Goal: Navigation & Orientation: Find specific page/section

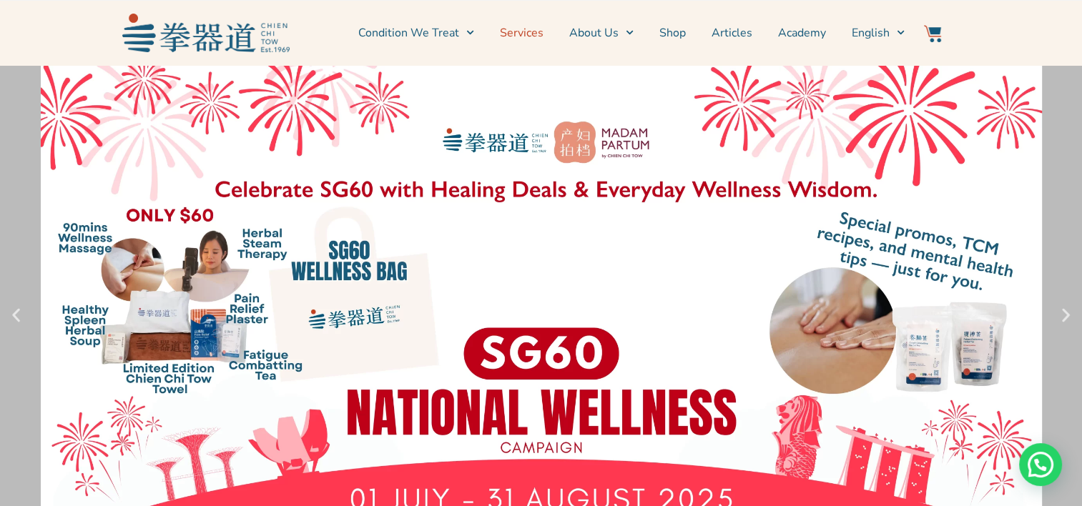
click at [524, 34] on link "Services" at bounding box center [522, 33] width 44 height 36
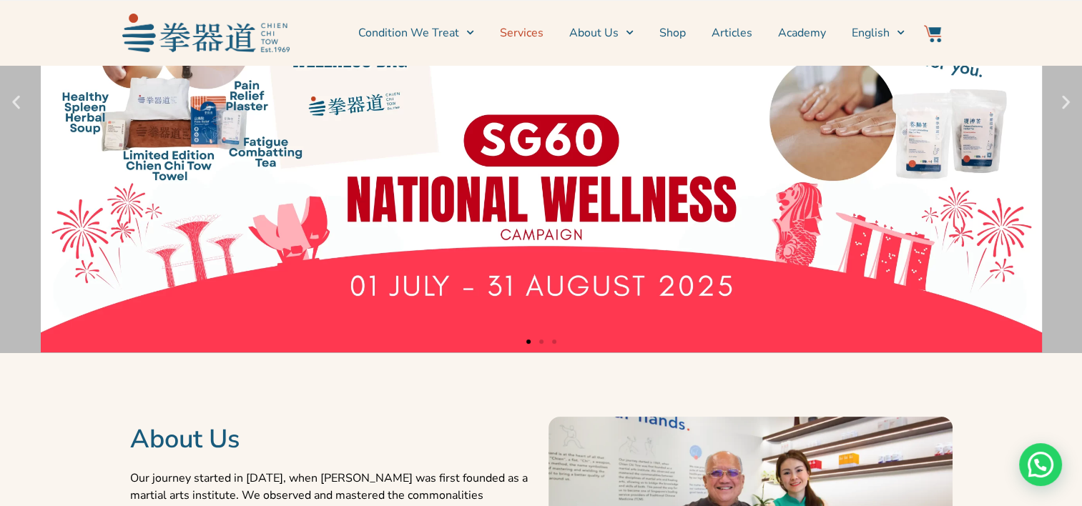
scroll to position [215, 0]
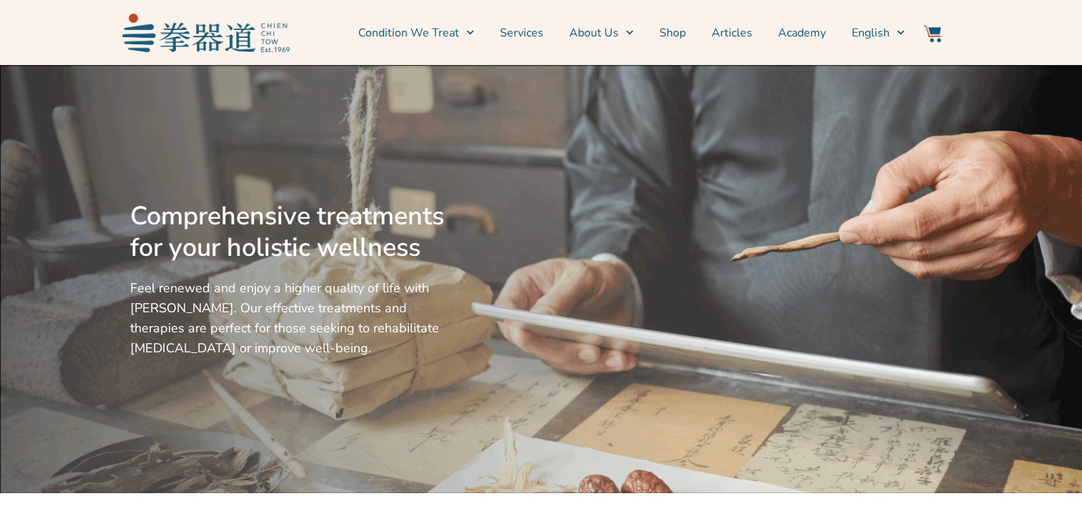
scroll to position [215, 0]
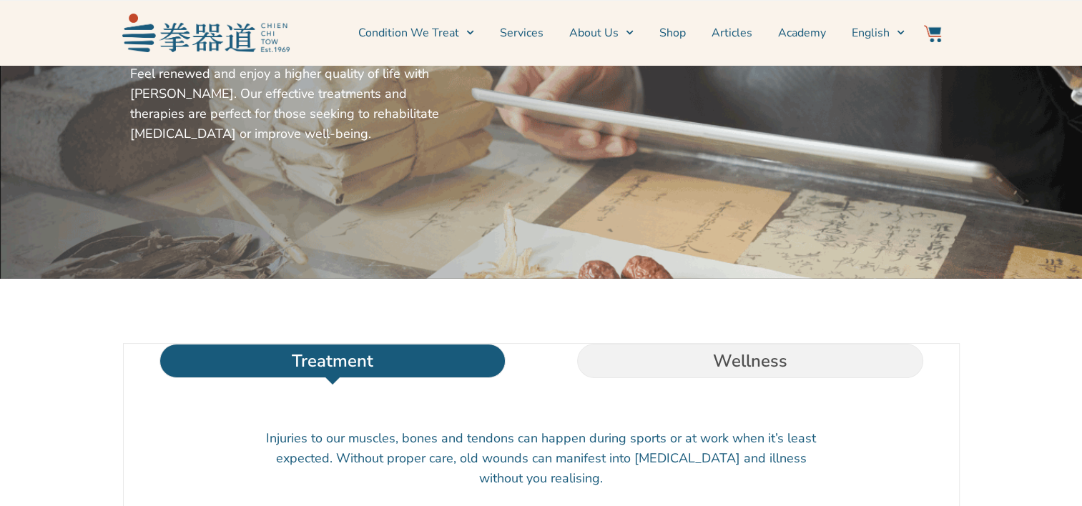
click at [529, 32] on link "Services" at bounding box center [522, 33] width 44 height 36
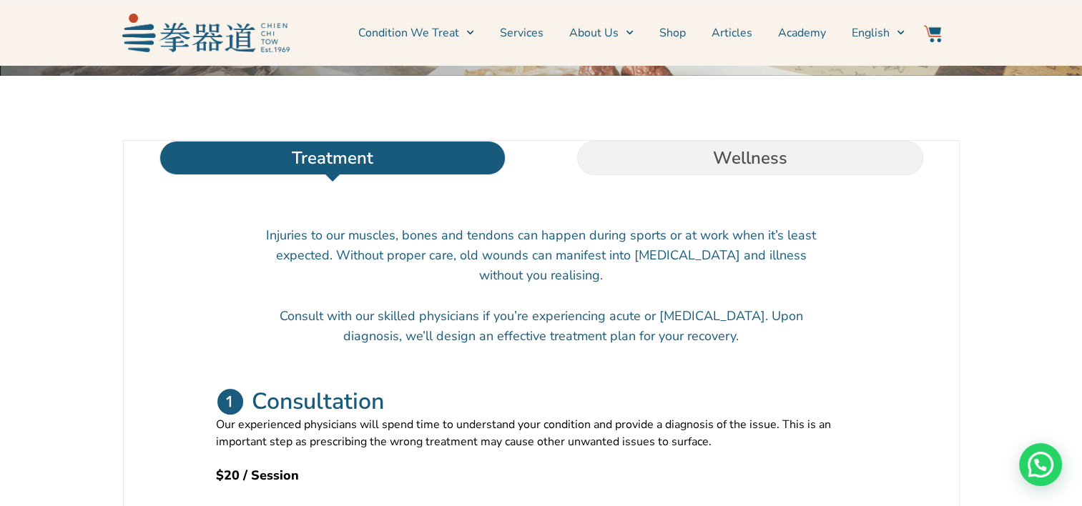
scroll to position [429, 0]
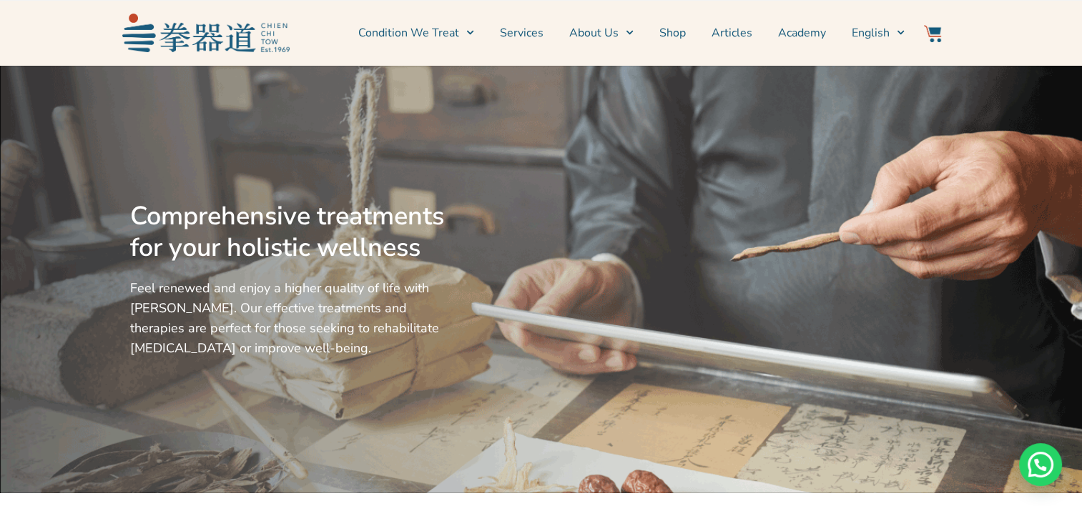
click at [532, 31] on link "Services" at bounding box center [522, 33] width 44 height 36
click at [531, 31] on link "Services" at bounding box center [522, 33] width 44 height 36
click at [530, 31] on link "Services" at bounding box center [522, 33] width 44 height 36
click at [529, 33] on link "Services" at bounding box center [522, 33] width 44 height 36
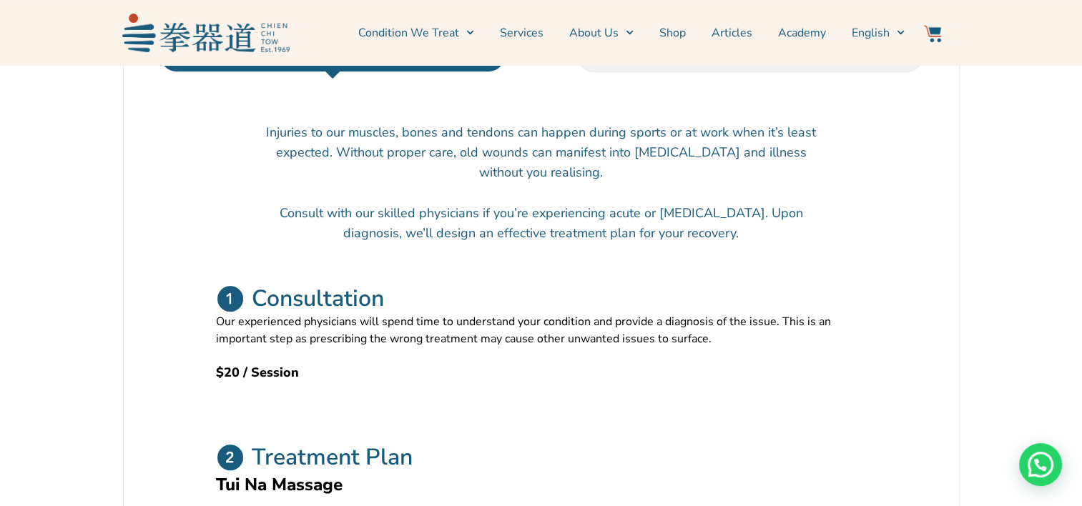
scroll to position [572, 0]
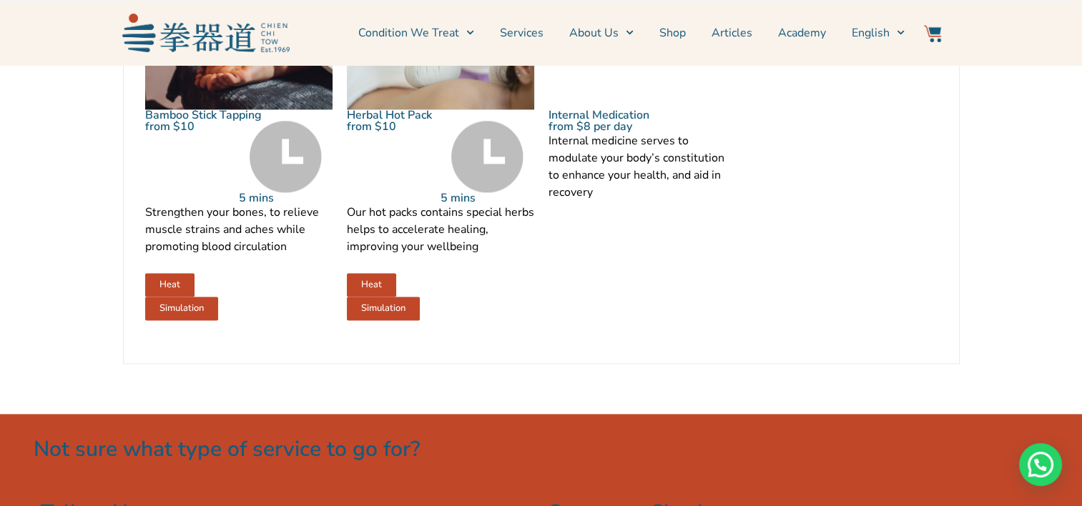
scroll to position [1860, 0]
